Goal: Task Accomplishment & Management: Complete application form

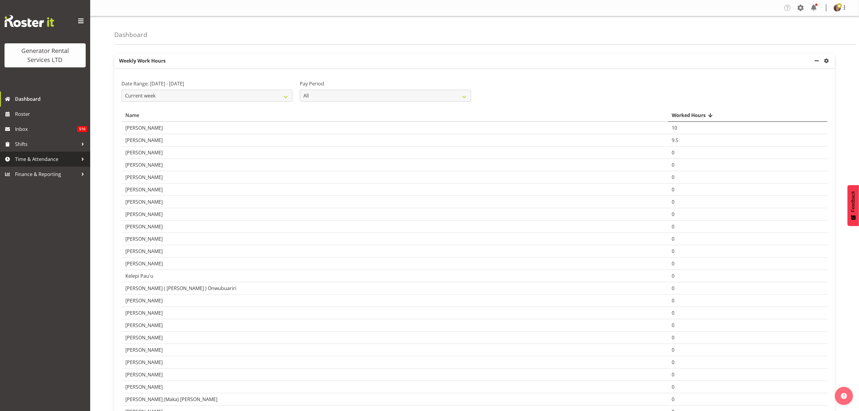
click at [44, 156] on span "Time & Attendance" at bounding box center [46, 159] width 63 height 9
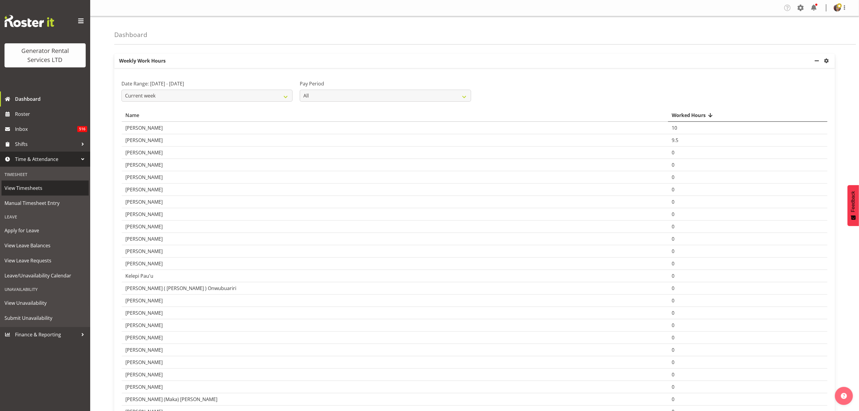
click at [39, 183] on span "View Timesheets" at bounding box center [45, 187] width 81 height 9
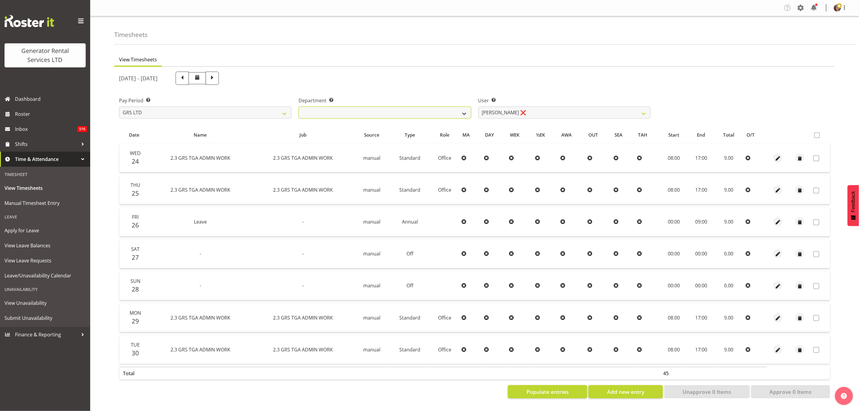
click at [454, 113] on select "GRS ADMIN TGA GRS HIRE TGA GRS SALES TGA" at bounding box center [384, 112] width 172 height 12
select select "21"
click at [298, 106] on select "GRS ADMIN TGA GRS HIRE TGA GRS SALES TGA" at bounding box center [384, 112] width 172 height 12
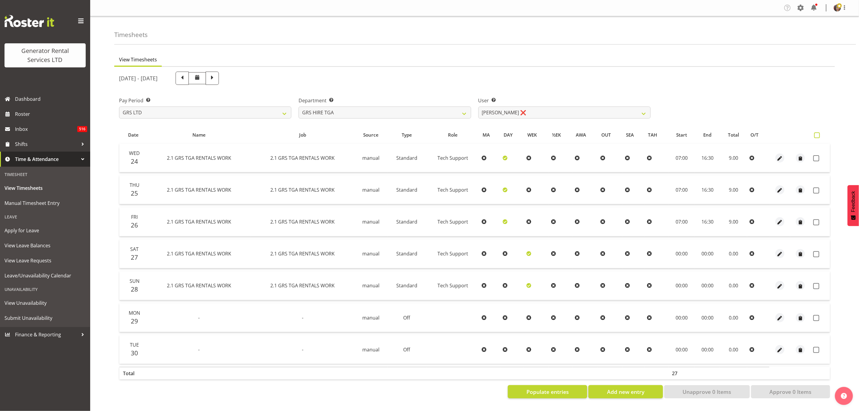
click at [816, 136] on span at bounding box center [817, 135] width 6 height 6
click at [816, 136] on input "checkbox" at bounding box center [816, 135] width 4 height 4
checkbox input "true"
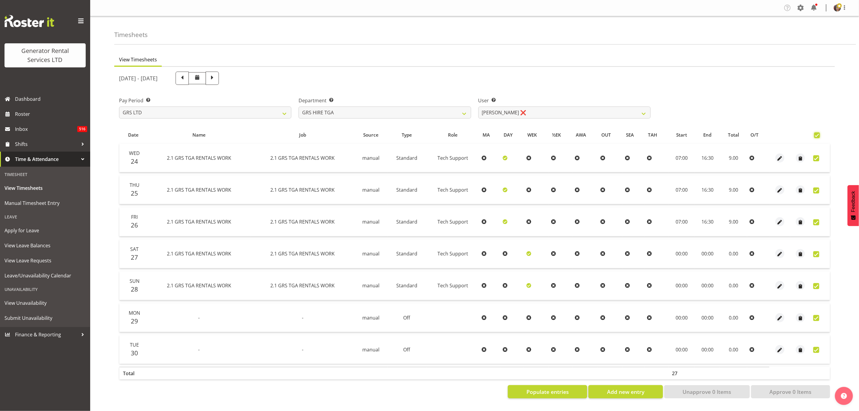
checkbox input "true"
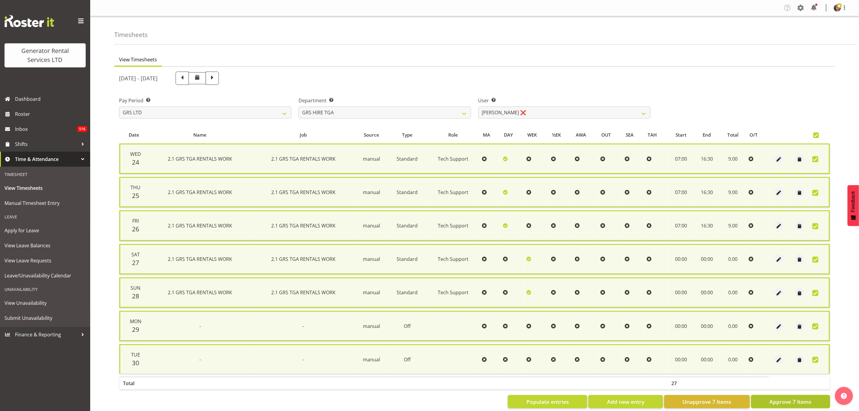
click at [800, 398] on span "Approve 7 Items" at bounding box center [790, 401] width 42 height 8
checkbox input "false"
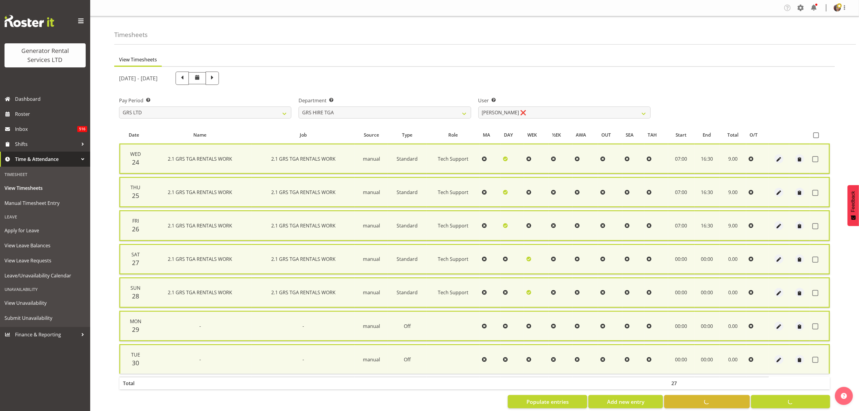
checkbox input "false"
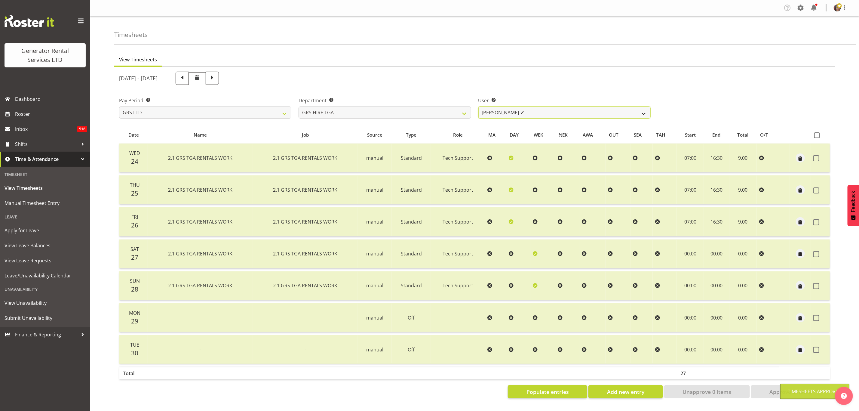
click at [500, 111] on select "Brenton Vanzwol ✔ James Hilhorst ❌ Nathan Maxwell ❌ Rob Wallace ❌ Steve Knill ❌" at bounding box center [564, 112] width 172 height 12
select select "5206"
click at [478, 106] on select "Brenton Vanzwol ✔ James Hilhorst ❌ Nathan Maxwell ❌ Rob Wallace ❌ Steve Knill ❌" at bounding box center [564, 112] width 172 height 12
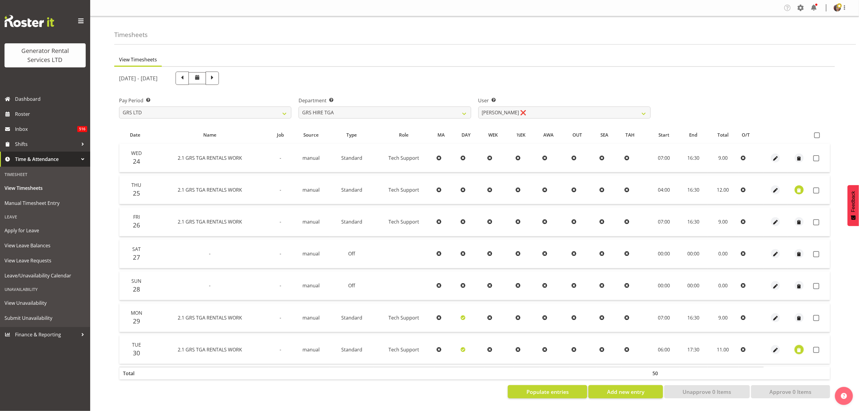
click at [797, 348] on span "button" at bounding box center [799, 349] width 7 height 7
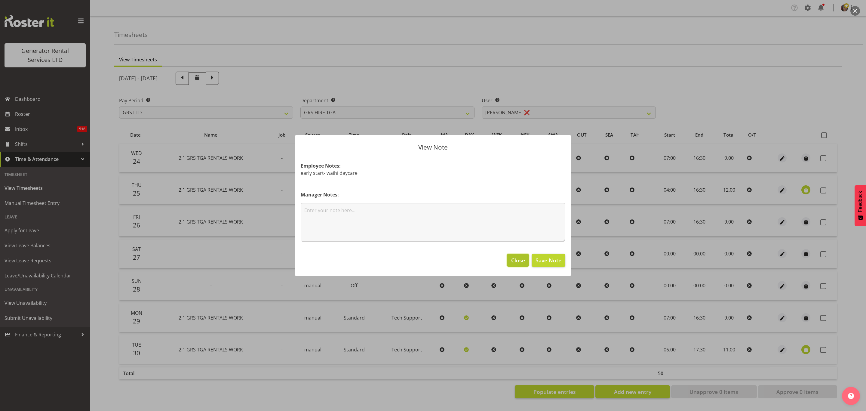
click at [518, 258] on span "Close" at bounding box center [518, 260] width 14 height 8
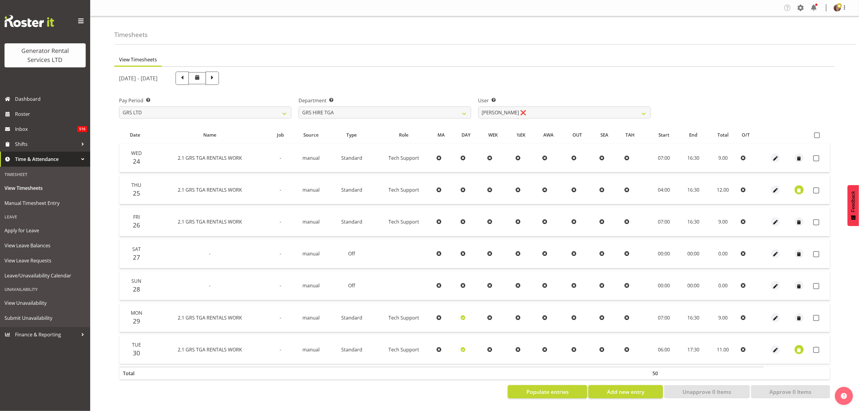
click at [814, 130] on th at bounding box center [820, 134] width 19 height 11
click at [816, 135] on span at bounding box center [817, 135] width 6 height 6
click at [816, 135] on input "checkbox" at bounding box center [816, 135] width 4 height 4
checkbox input "true"
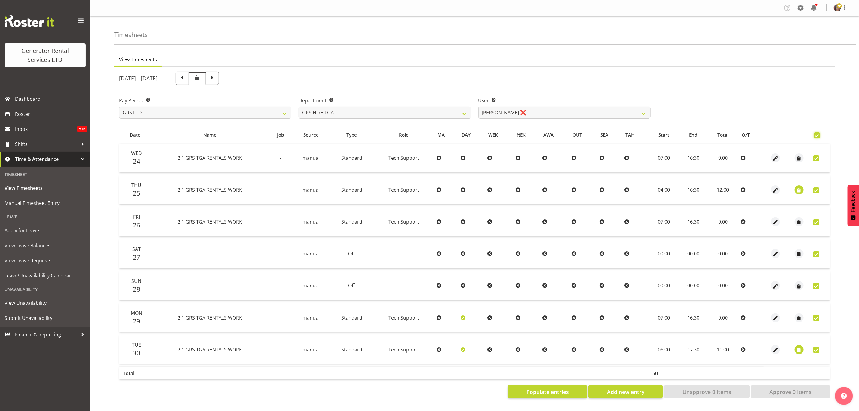
checkbox input "true"
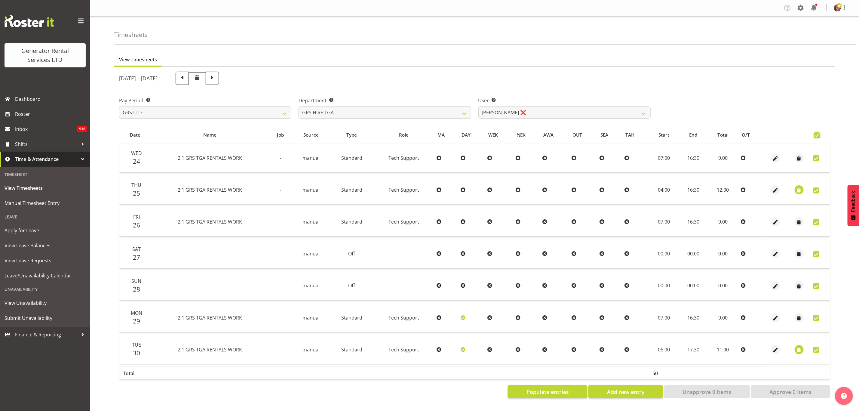
checkbox input "true"
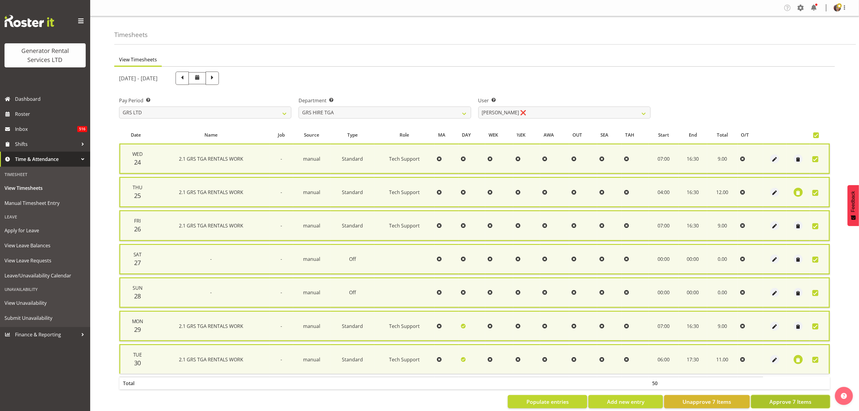
click at [783, 397] on span "Approve 7 Items" at bounding box center [790, 401] width 42 height 8
checkbox input "false"
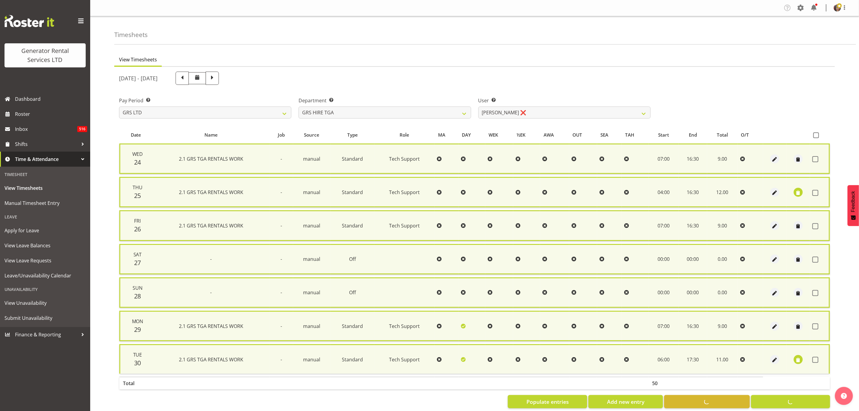
checkbox input "false"
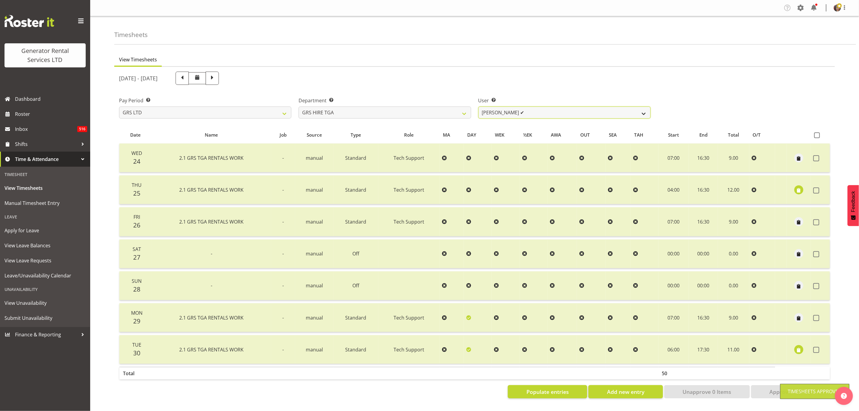
click at [502, 116] on select "Brenton Vanzwol ✔ James Hilhorst ✔ Nathan Maxwell ❌ Rob Wallace ❌ Steve Knill ❌" at bounding box center [564, 112] width 172 height 12
select select "11248"
click at [478, 106] on select "Brenton Vanzwol ✔ James Hilhorst ✔ Nathan Maxwell ❌ Rob Wallace ❌ Steve Knill ❌" at bounding box center [564, 112] width 172 height 12
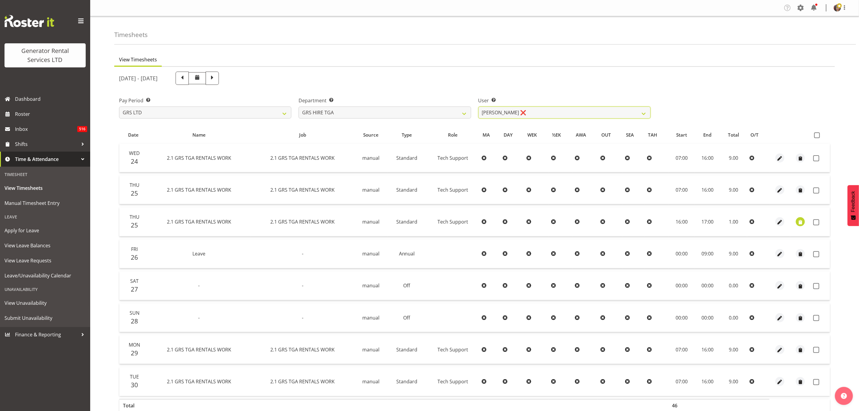
scroll to position [33, 0]
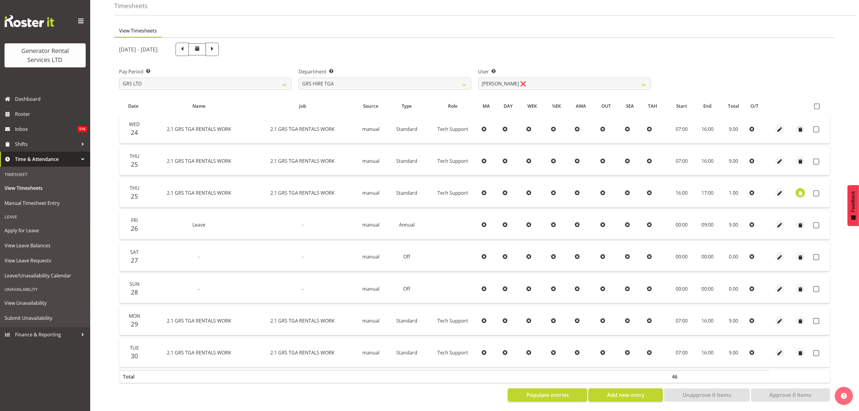
click at [799, 190] on span "button" at bounding box center [800, 193] width 7 height 7
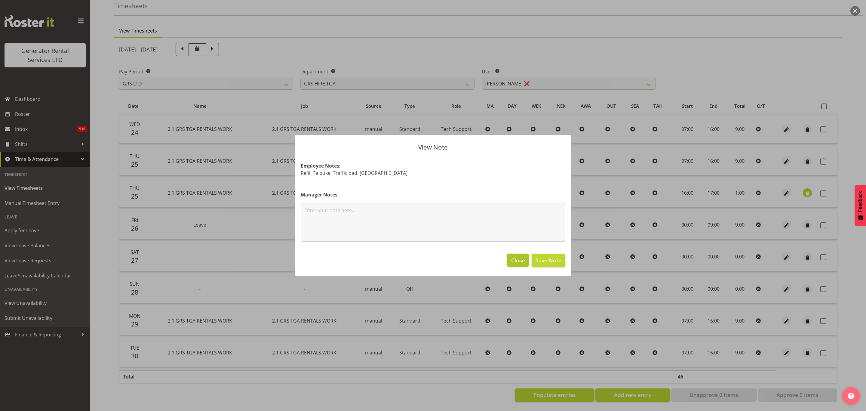
click at [520, 259] on span "Close" at bounding box center [518, 260] width 14 height 8
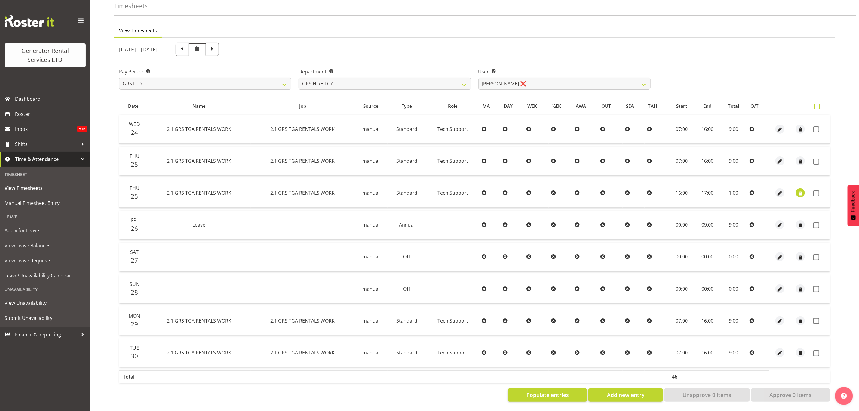
click at [818, 103] on span at bounding box center [817, 106] width 6 height 6
click at [818, 104] on input "checkbox" at bounding box center [816, 106] width 4 height 4
checkbox input "true"
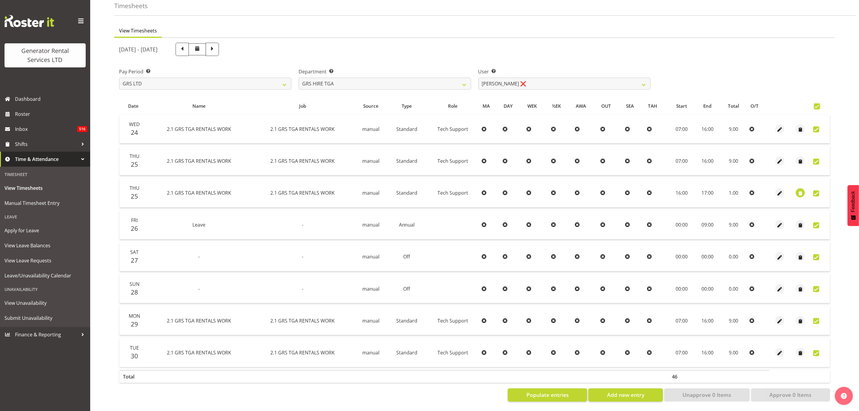
checkbox input "true"
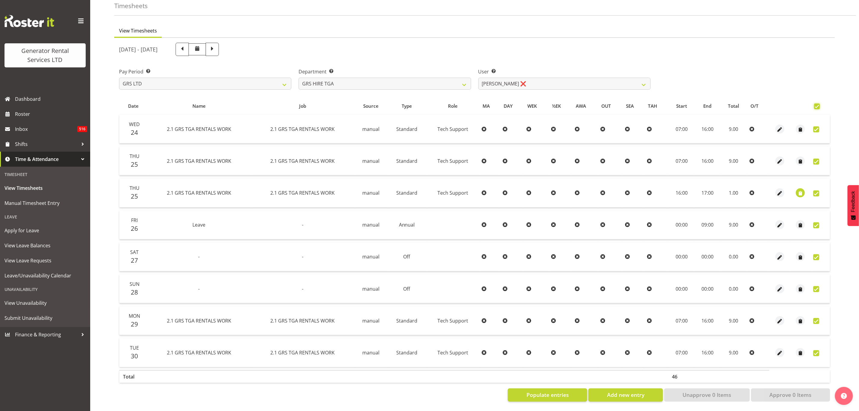
checkbox input "true"
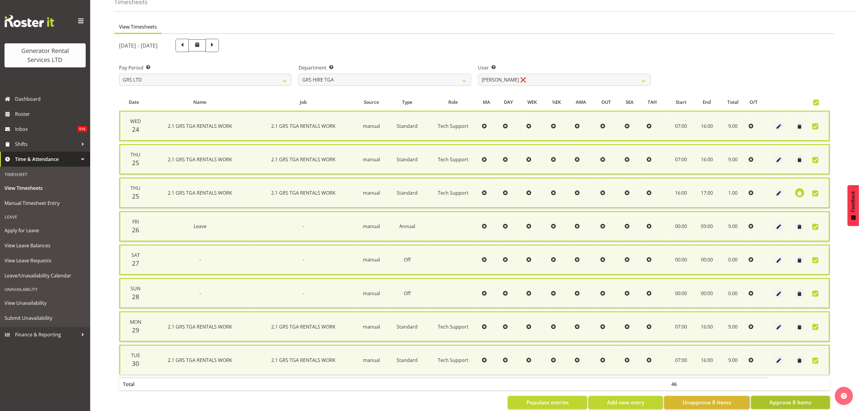
click at [787, 398] on span "Approve 8 Items" at bounding box center [790, 402] width 42 height 8
checkbox input "false"
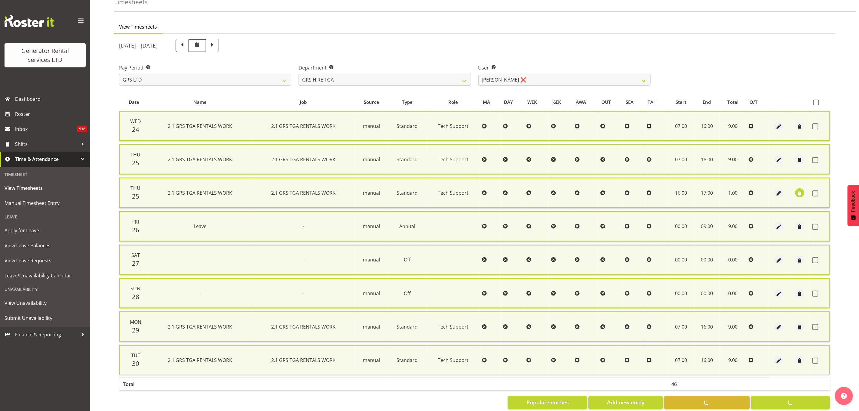
checkbox input "false"
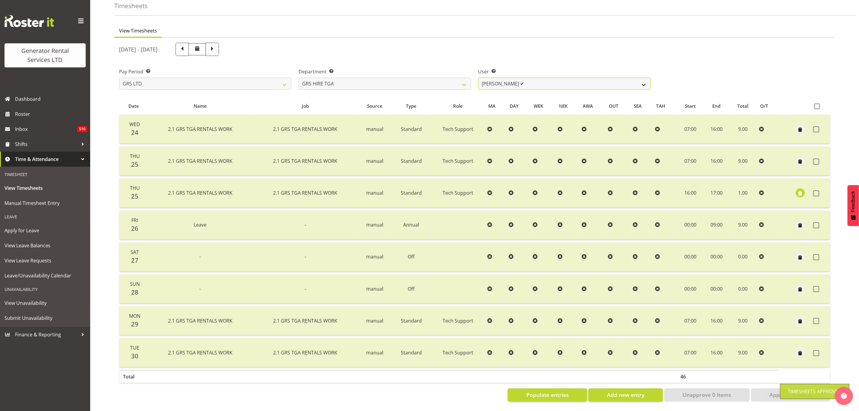
click at [518, 78] on select "Brenton Vanzwol ✔ James Hilhorst ✔ Nathan Maxwell ✔ Rob Wallace ❌ Steve Knill ❌" at bounding box center [564, 84] width 172 height 12
select select "184"
click at [478, 78] on select "Brenton Vanzwol ✔ James Hilhorst ✔ Nathan Maxwell ✔ Rob Wallace ❌ Steve Knill ❌" at bounding box center [564, 84] width 172 height 12
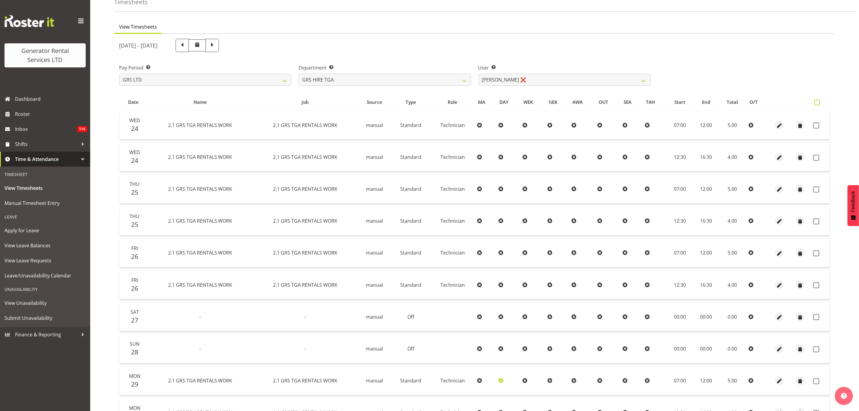
click at [818, 101] on span at bounding box center [817, 102] width 6 height 6
click at [818, 101] on input "checkbox" at bounding box center [816, 102] width 4 height 4
checkbox input "true"
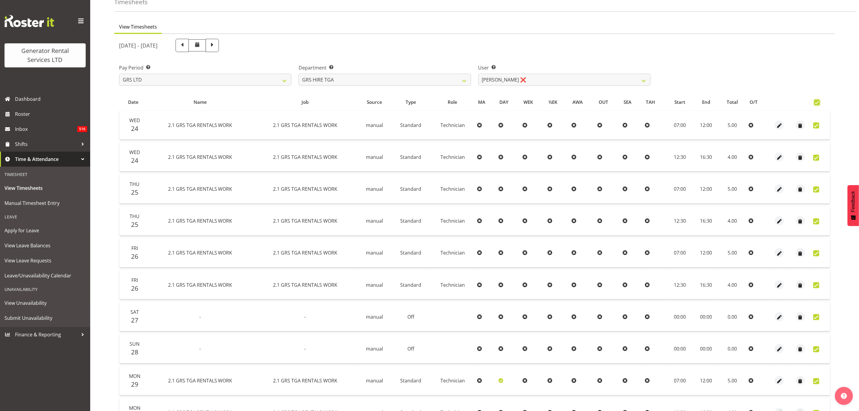
checkbox input "true"
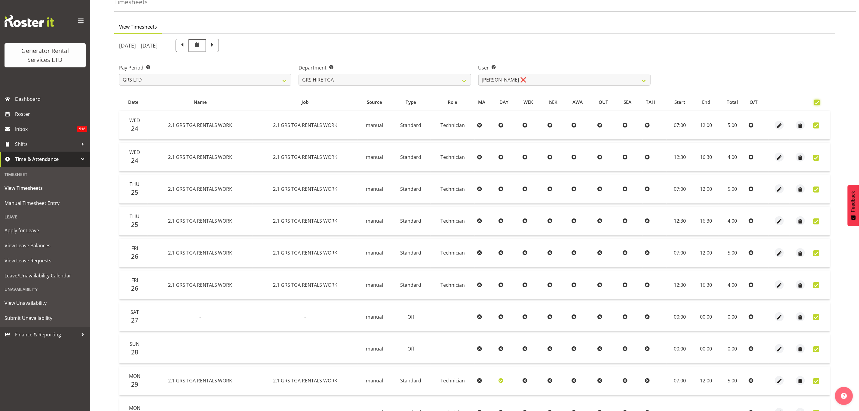
checkbox input "true"
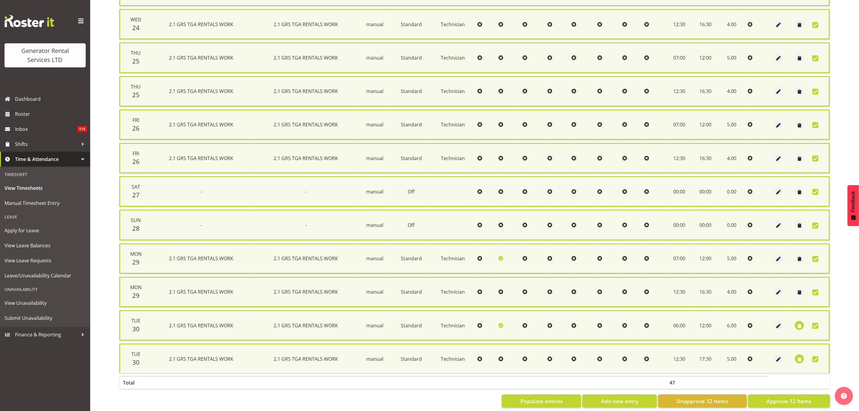
scroll to position [176, 0]
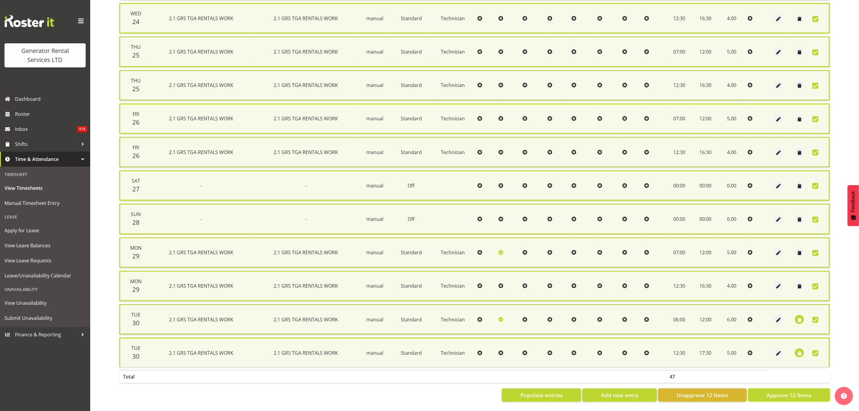
click at [780, 391] on span "Approve 12 Items" at bounding box center [788, 395] width 45 height 8
checkbox input "false"
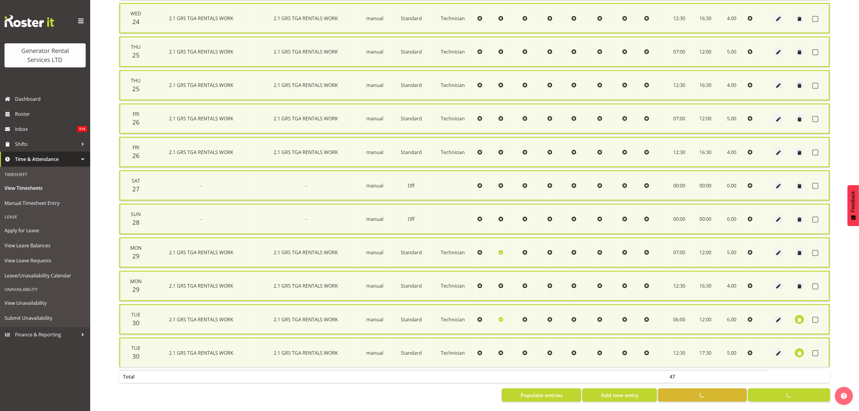
checkbox input "false"
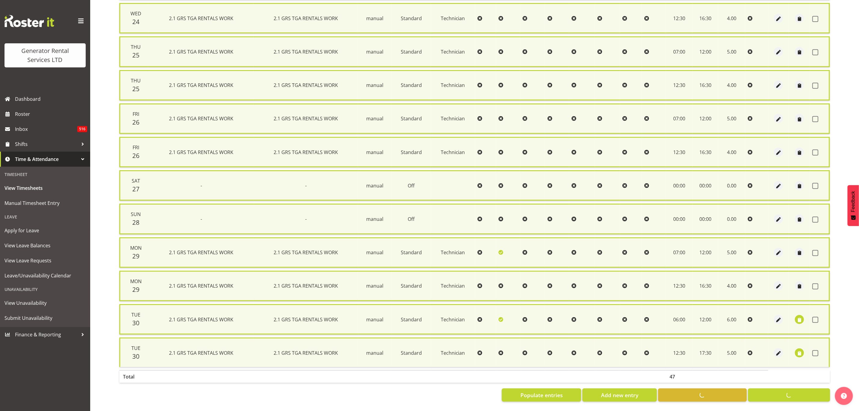
checkbox input "false"
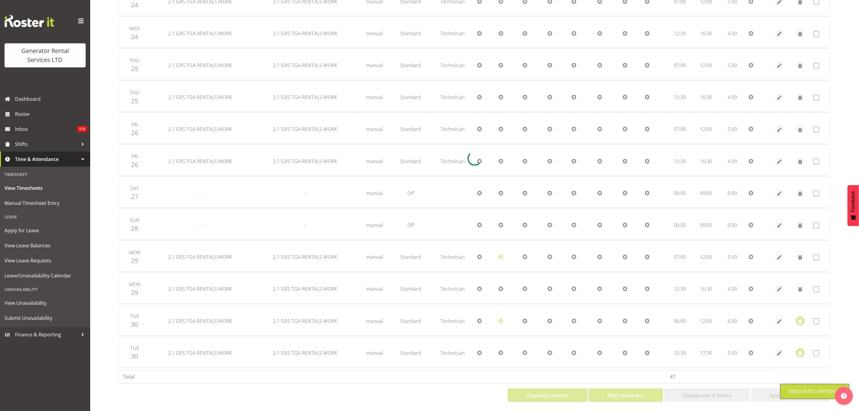
scroll to position [160, 0]
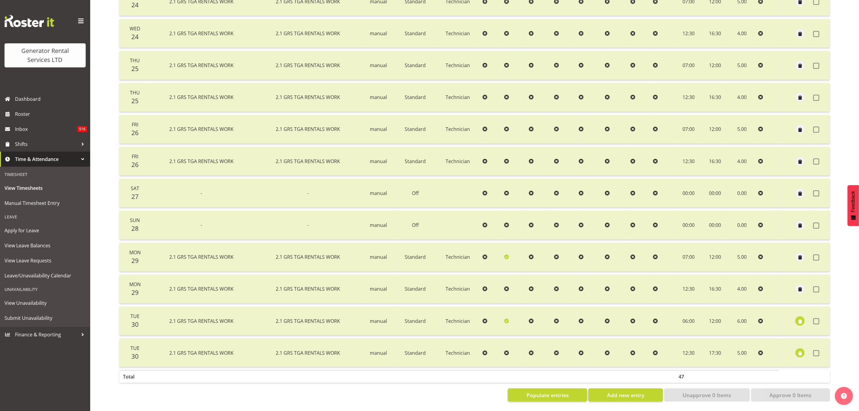
click at [802, 318] on span "button" at bounding box center [800, 321] width 7 height 7
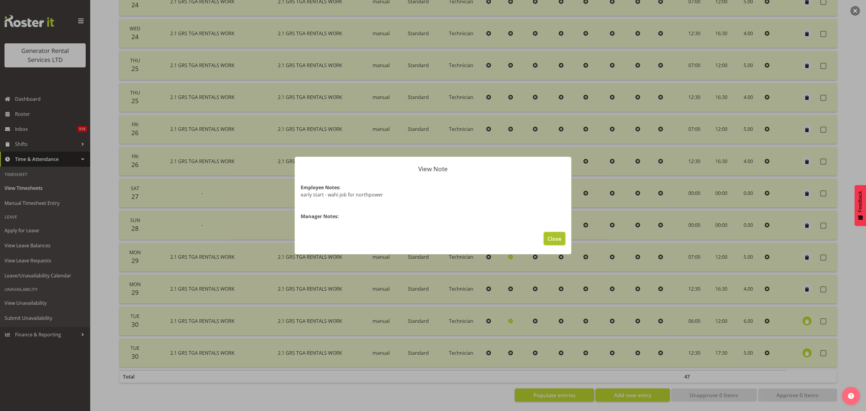
click at [553, 240] on span "Close" at bounding box center [554, 238] width 14 height 8
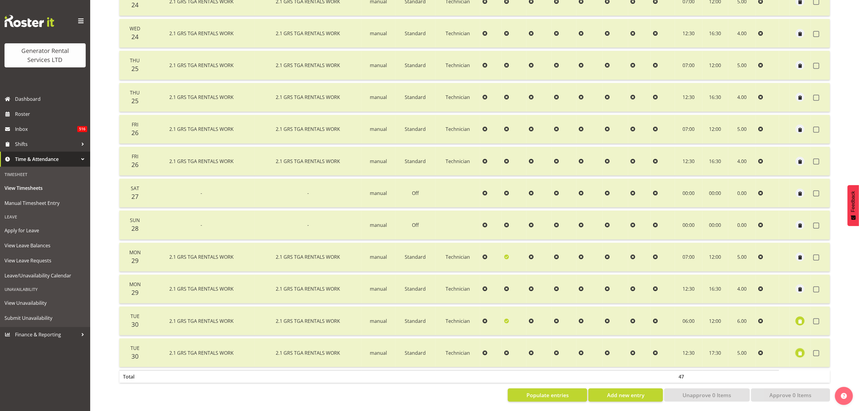
click at [798, 350] on span "button" at bounding box center [800, 353] width 7 height 7
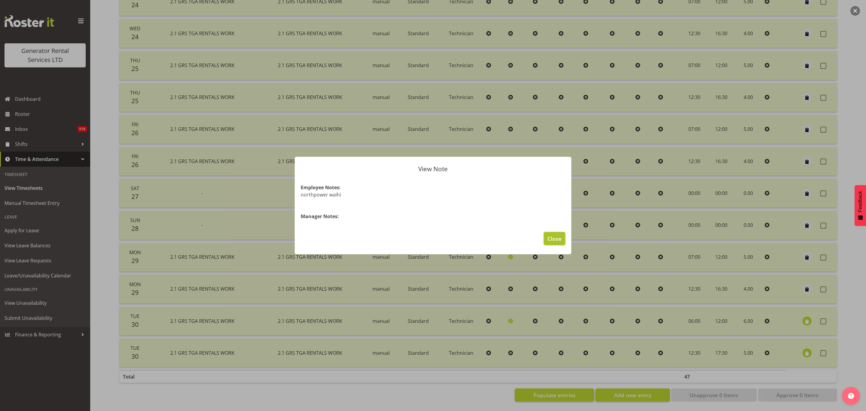
click at [556, 238] on span "Close" at bounding box center [554, 238] width 14 height 8
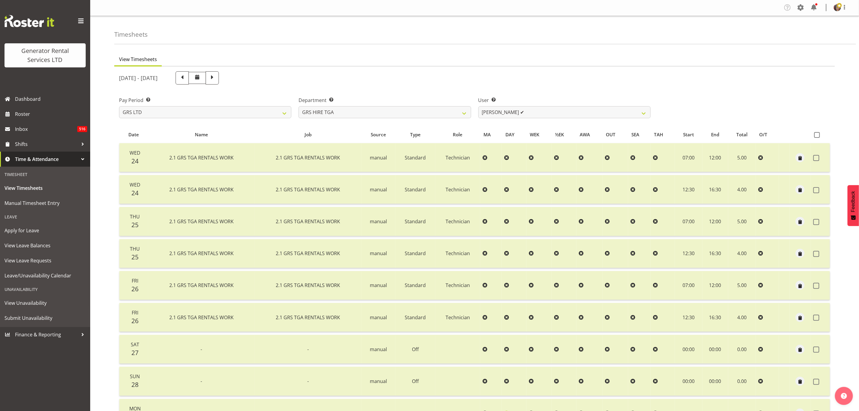
scroll to position [0, 0]
click at [545, 108] on select "Brenton Vanzwol ✔ James Hilhorst ✔ Nathan Maxwell ✔ Rob Wallace ✔ Steve Knill ❌" at bounding box center [564, 112] width 172 height 12
select select "195"
click at [478, 106] on select "Brenton Vanzwol ✔ James Hilhorst ✔ Nathan Maxwell ✔ Rob Wallace ✔ Steve Knill ❌" at bounding box center [564, 112] width 172 height 12
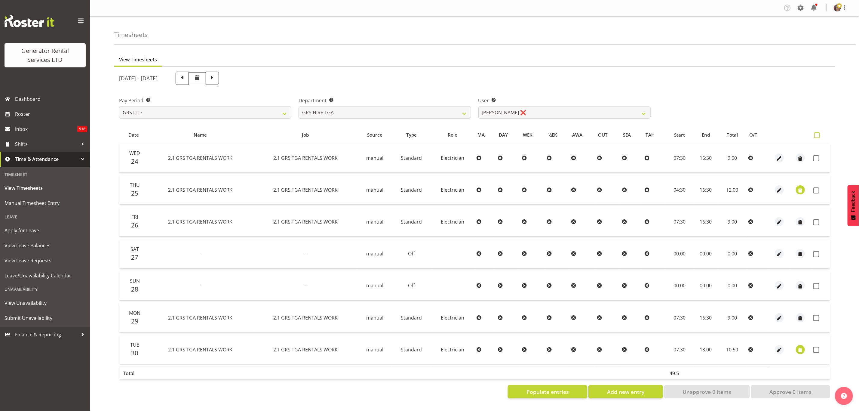
click at [816, 133] on span at bounding box center [817, 135] width 6 height 6
click at [816, 133] on input "checkbox" at bounding box center [816, 135] width 4 height 4
checkbox input "true"
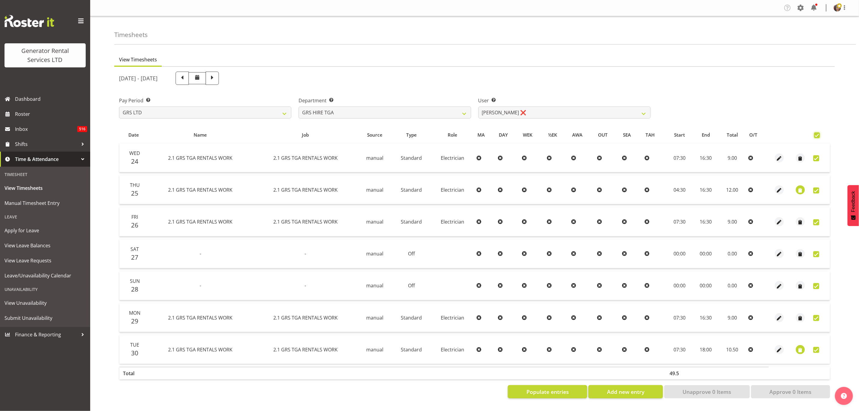
checkbox input "true"
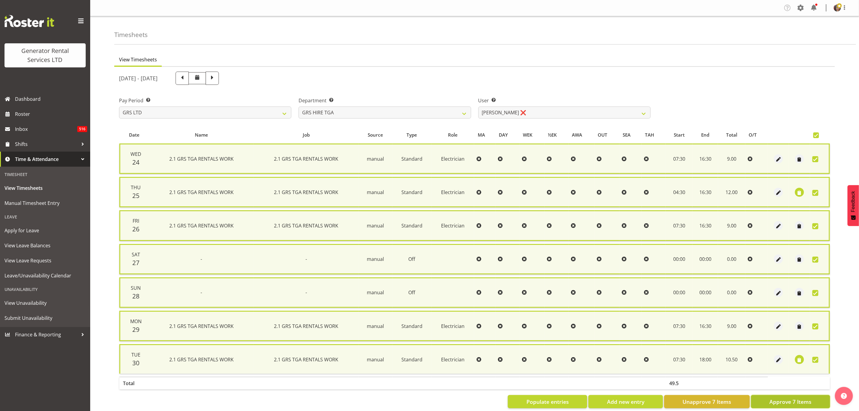
click at [778, 398] on span "Approve 7 Items" at bounding box center [790, 401] width 42 height 8
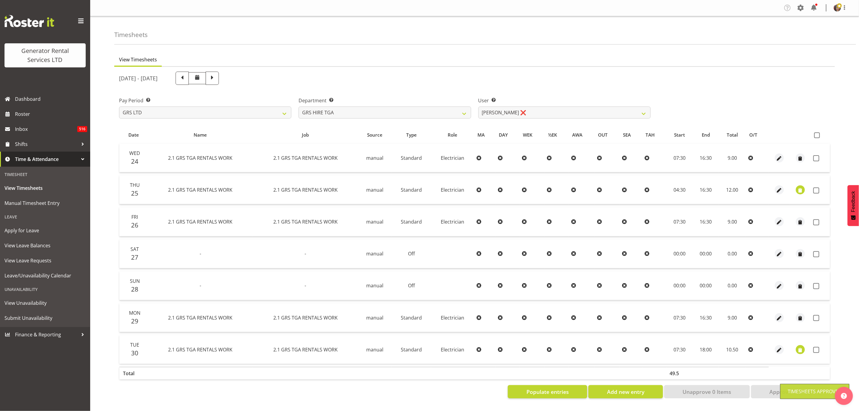
checkbox input "false"
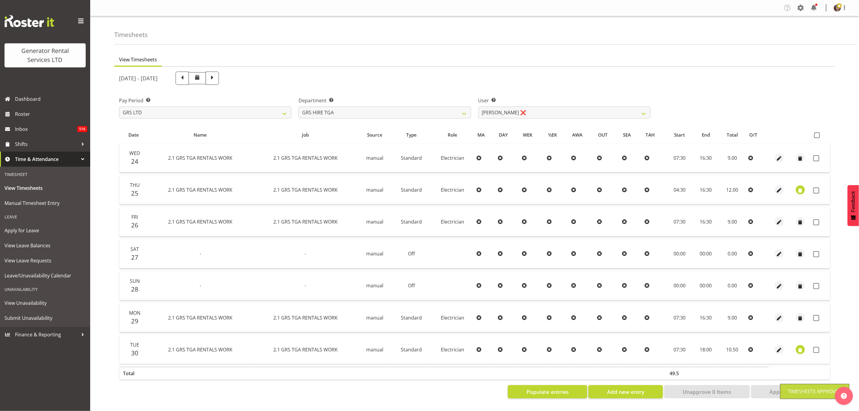
checkbox input "false"
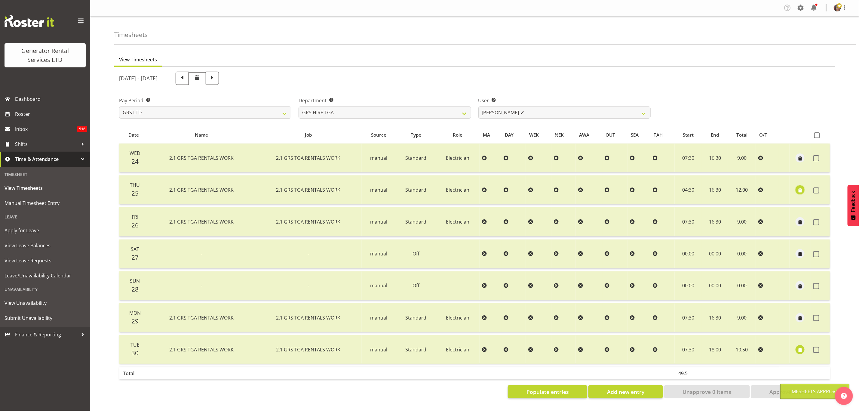
click at [799, 189] on span "button" at bounding box center [800, 190] width 7 height 7
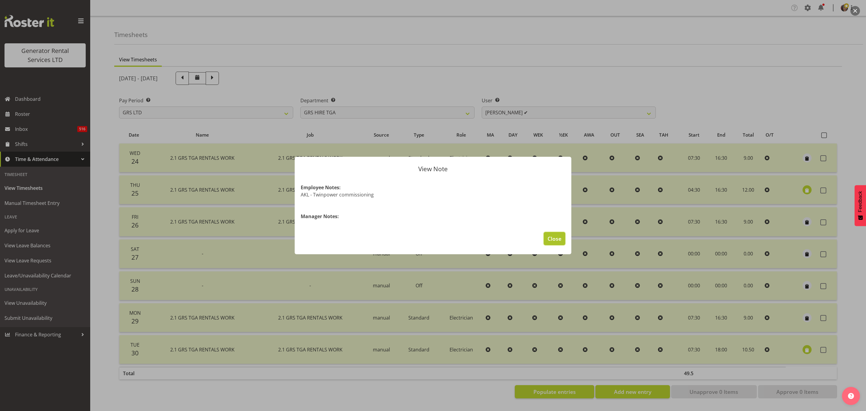
click at [559, 239] on span "Close" at bounding box center [554, 238] width 14 height 8
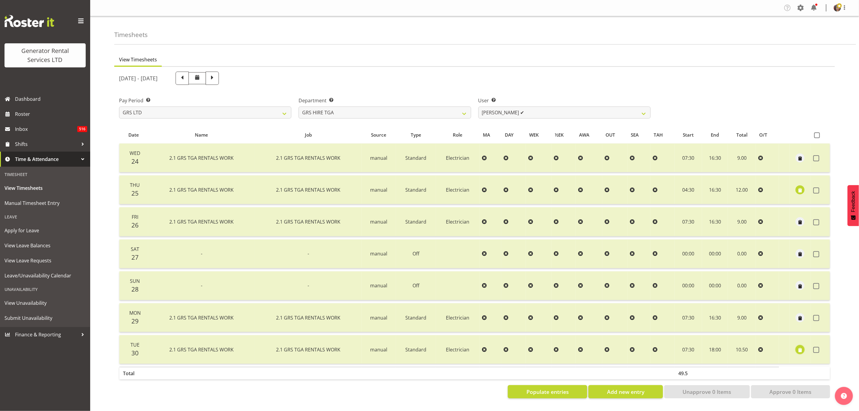
click at [797, 346] on span "button" at bounding box center [800, 349] width 7 height 7
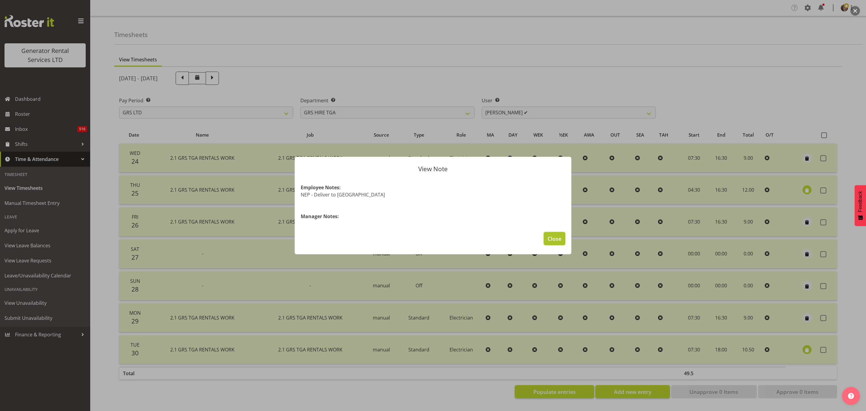
click at [558, 239] on span "Close" at bounding box center [554, 238] width 14 height 8
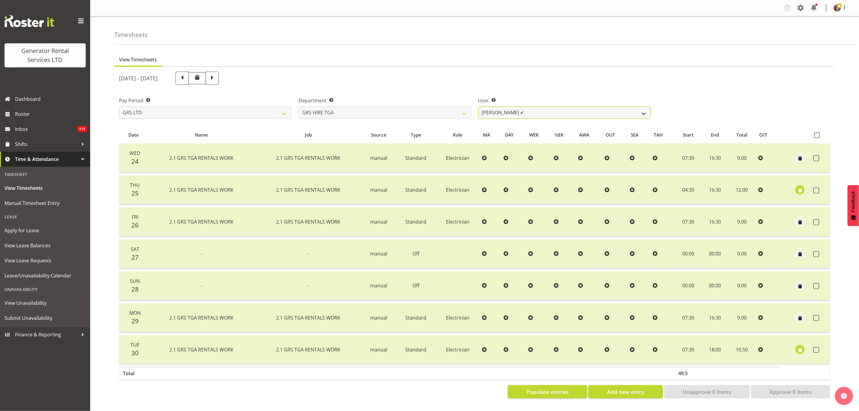
click at [568, 108] on select "Brenton Vanzwol ✔ James Hilhorst ✔ Nathan Maxwell ✔ Rob Wallace ✔ Steve Knill ✔" at bounding box center [564, 112] width 172 height 12
drag, startPoint x: 464, startPoint y: 111, endPoint x: 462, endPoint y: 115, distance: 3.8
click at [464, 111] on select "GRS ADMIN TGA GRS HIRE TGA GRS SALES TGA" at bounding box center [384, 112] width 172 height 12
click at [298, 106] on select "GRS ADMIN TGA GRS HIRE TGA GRS SALES TGA" at bounding box center [384, 112] width 172 height 12
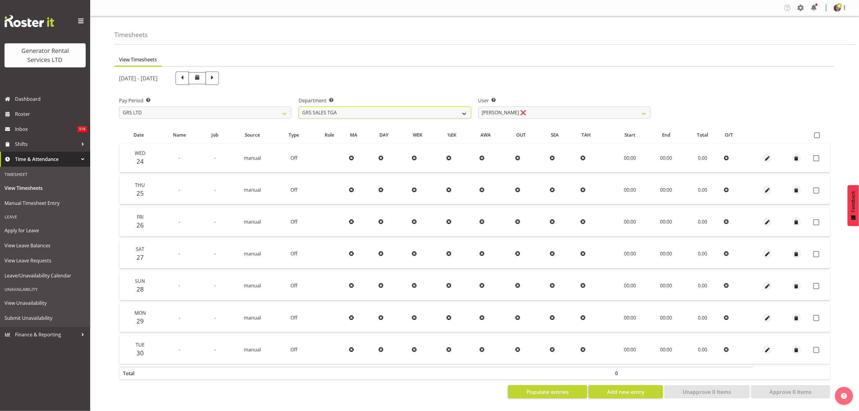
click at [318, 112] on select "GRS ADMIN TGA GRS HIRE TGA GRS SALES TGA" at bounding box center [384, 112] width 172 height 12
click at [355, 112] on select "GRS ADMIN TGA GRS HIRE TGA GRS SALES TGA" at bounding box center [384, 112] width 172 height 12
select select "163"
click at [298, 106] on select "GRS ADMIN TGA GRS HIRE TGA GRS SALES TGA" at bounding box center [384, 112] width 172 height 12
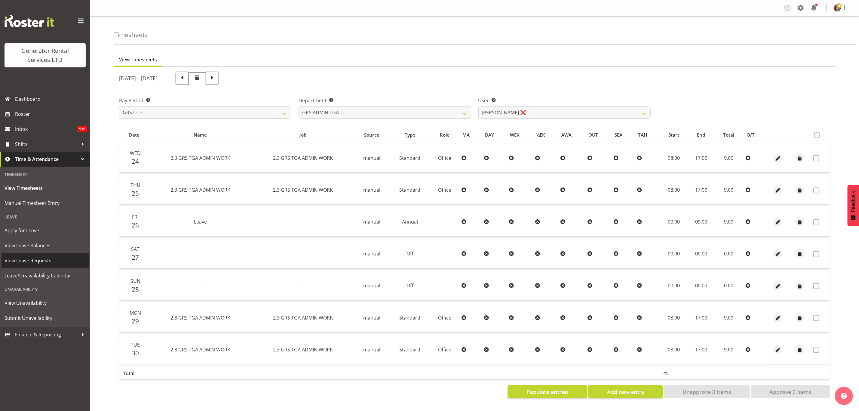
click at [41, 259] on span "View Leave Requests" at bounding box center [45, 260] width 81 height 9
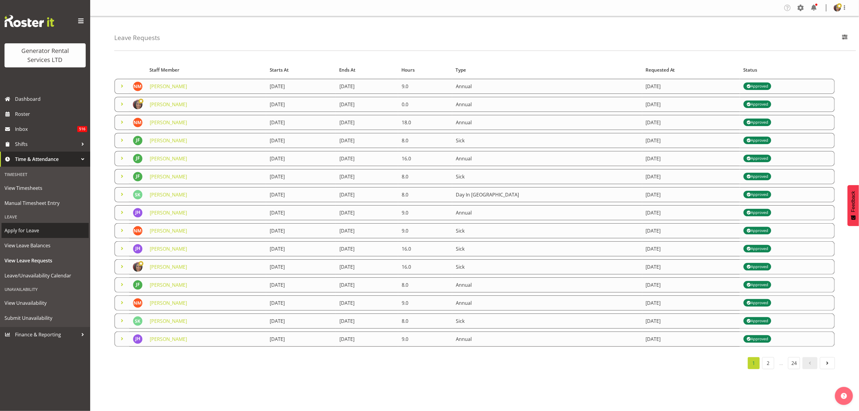
click at [33, 229] on span "Apply for Leave" at bounding box center [45, 230] width 81 height 9
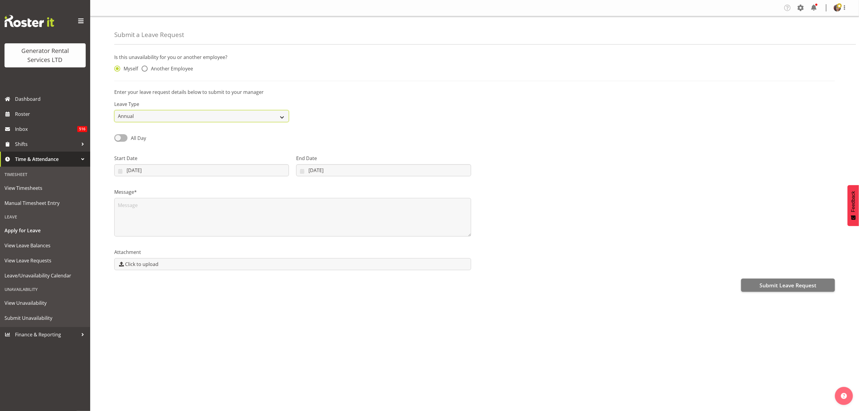
click at [145, 110] on select "Annual Sick Bereavement Day In [GEOGRAPHIC_DATA] Other" at bounding box center [201, 116] width 175 height 12
click at [124, 138] on span at bounding box center [120, 138] width 13 height 8
click at [118, 138] on input "All Day" at bounding box center [116, 138] width 4 height 4
checkbox input "true"
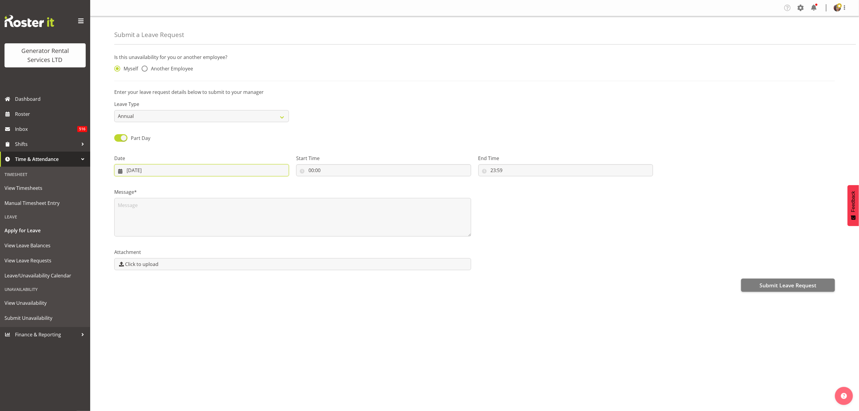
click at [144, 170] on input "[DATE]" at bounding box center [201, 170] width 175 height 12
click at [158, 220] on span "30" at bounding box center [157, 219] width 5 height 6
click at [131, 189] on link at bounding box center [126, 188] width 15 height 12
select select "8"
click at [144, 262] on span "29" at bounding box center [145, 264] width 5 height 6
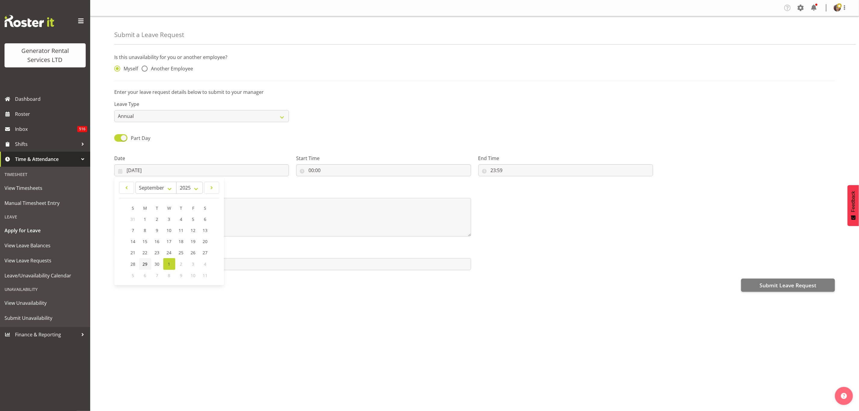
type input "[DATE]"
click at [316, 170] on input "00:00" at bounding box center [383, 170] width 175 height 12
click at [336, 185] on select "00 01 02 03 04 05 06 07 08 09 10 11 12 13 14 15 16 17 18 19 20 21 22 23" at bounding box center [337, 186] width 14 height 12
select select "13"
click at [330, 180] on select "00 01 02 03 04 05 06 07 08 09 10 11 12 13 14 15 16 17 18 19 20 21 22 23" at bounding box center [337, 186] width 14 height 12
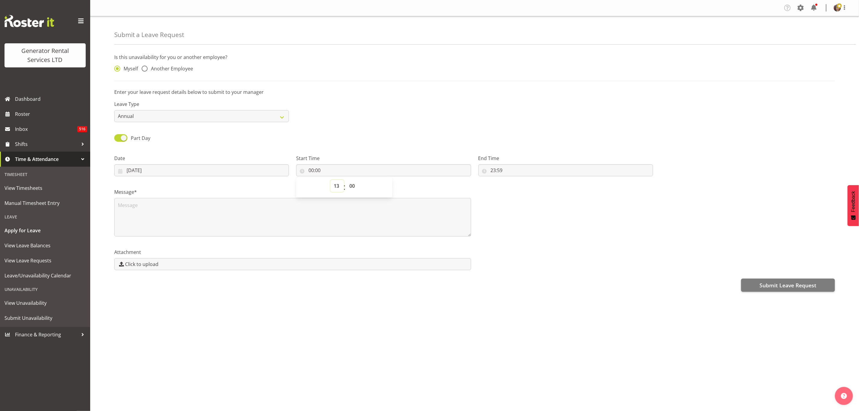
type input "13:00"
click at [498, 171] on input "23:59" at bounding box center [565, 170] width 175 height 12
click at [516, 185] on select "00 01 02 03 04 05 06 07 08 09 10 11 12 13 14 15 16 17 18 19 20 21 22 23" at bounding box center [520, 186] width 14 height 12
select select "17"
click at [513, 180] on select "00 01 02 03 04 05 06 07 08 09 10 11 12 13 14 15 16 17 18 19 20 21 22 23" at bounding box center [520, 186] width 14 height 12
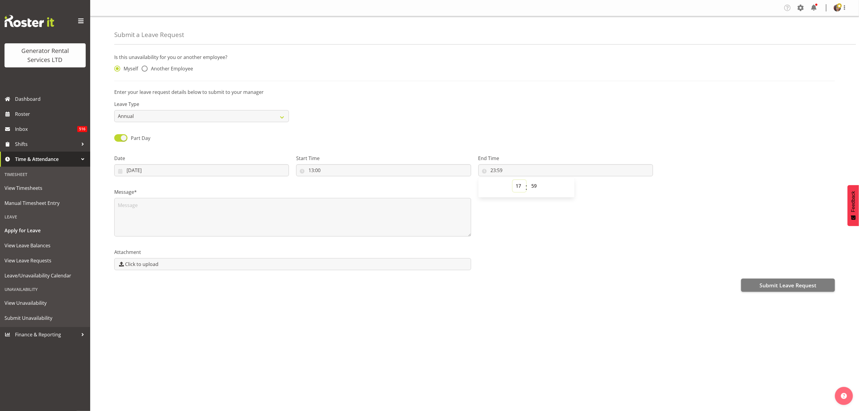
type input "17:59"
click at [534, 186] on select "00 01 02 03 04 05 06 07 08 09 10 11 12 13 14 15 16 17 18 19 20 21 22 23 24 25 2…" at bounding box center [535, 186] width 14 height 12
select select "0"
click at [528, 180] on select "00 01 02 03 04 05 06 07 08 09 10 11 12 13 14 15 16 17 18 19 20 21 22 23 24 25 2…" at bounding box center [535, 186] width 14 height 12
type input "17:00"
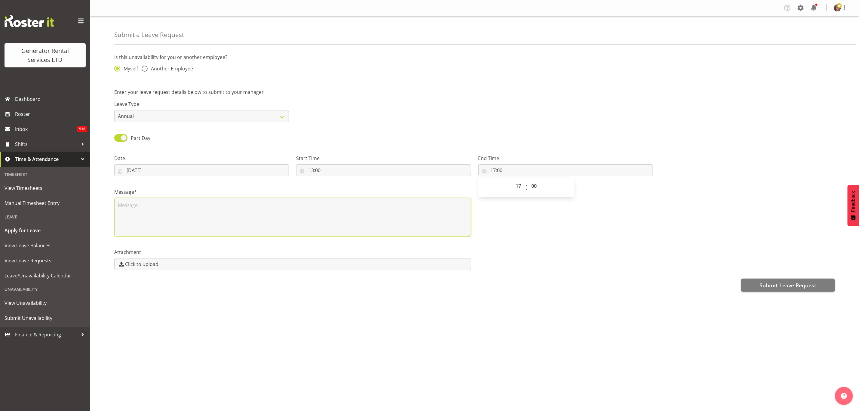
click at [255, 225] on textarea at bounding box center [292, 217] width 357 height 38
type textarea "rotorua"
click at [759, 283] on button "Submit Leave Request" at bounding box center [788, 284] width 94 height 13
click at [30, 185] on span "View Timesheets" at bounding box center [45, 187] width 81 height 9
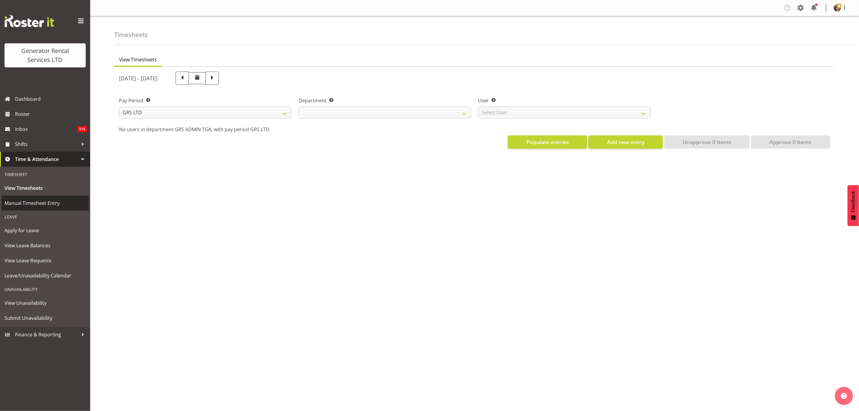
select select
